Goal: Check status

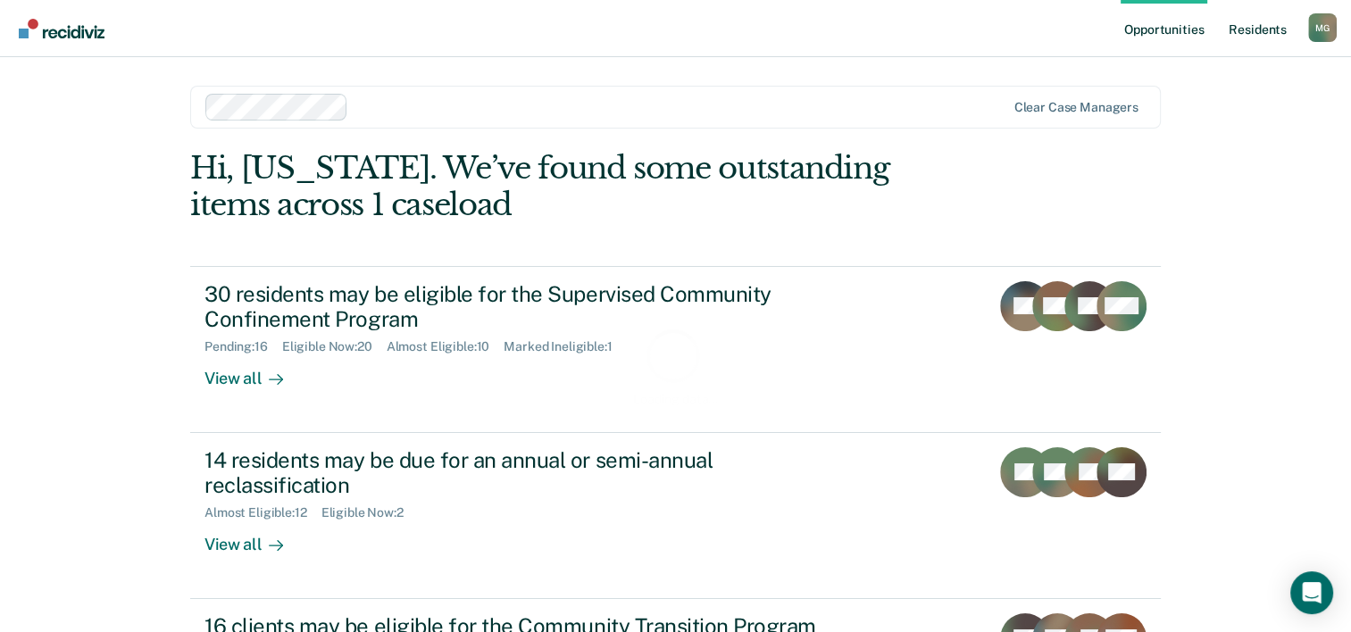
click at [1261, 32] on link "Resident s" at bounding box center [1257, 28] width 65 height 57
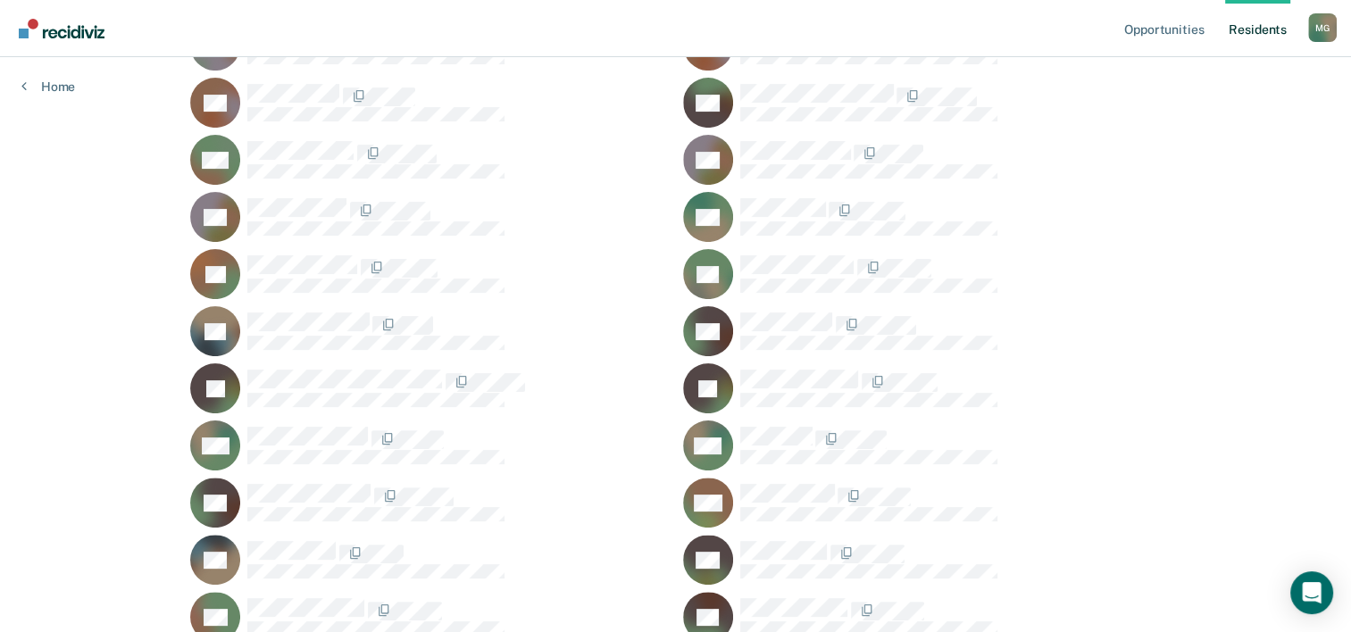
scroll to position [447, 0]
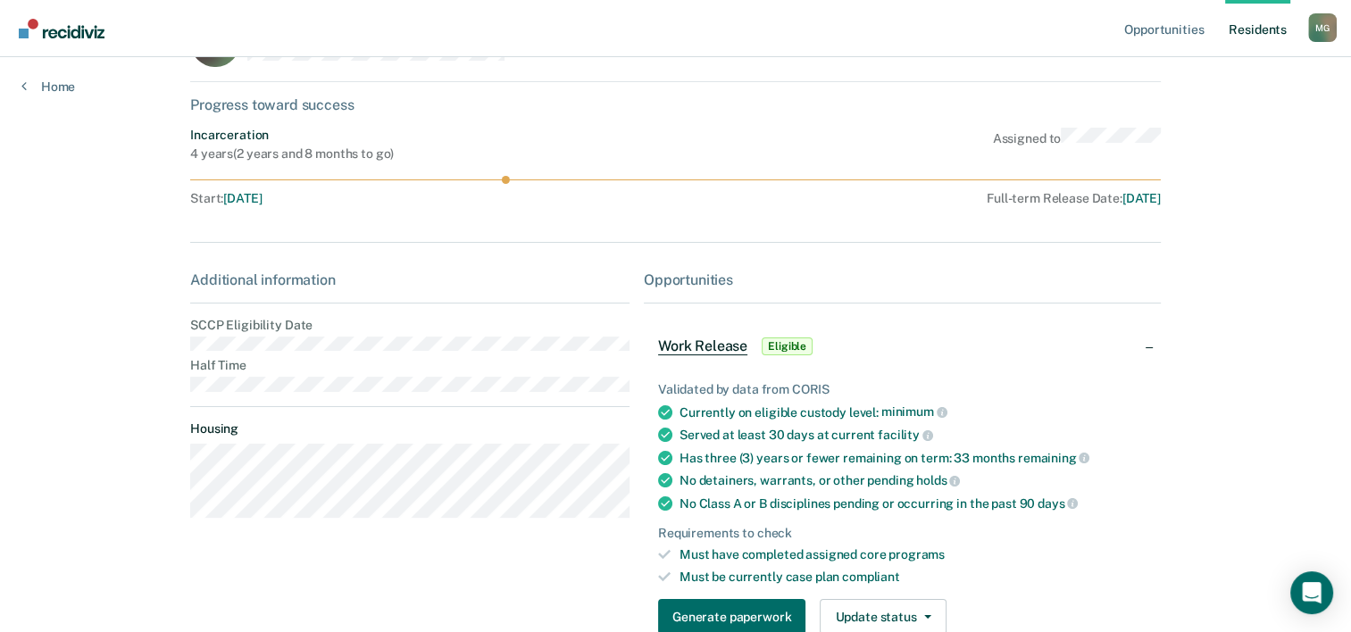
scroll to position [175, 0]
